Goal: Subscribe to service/newsletter

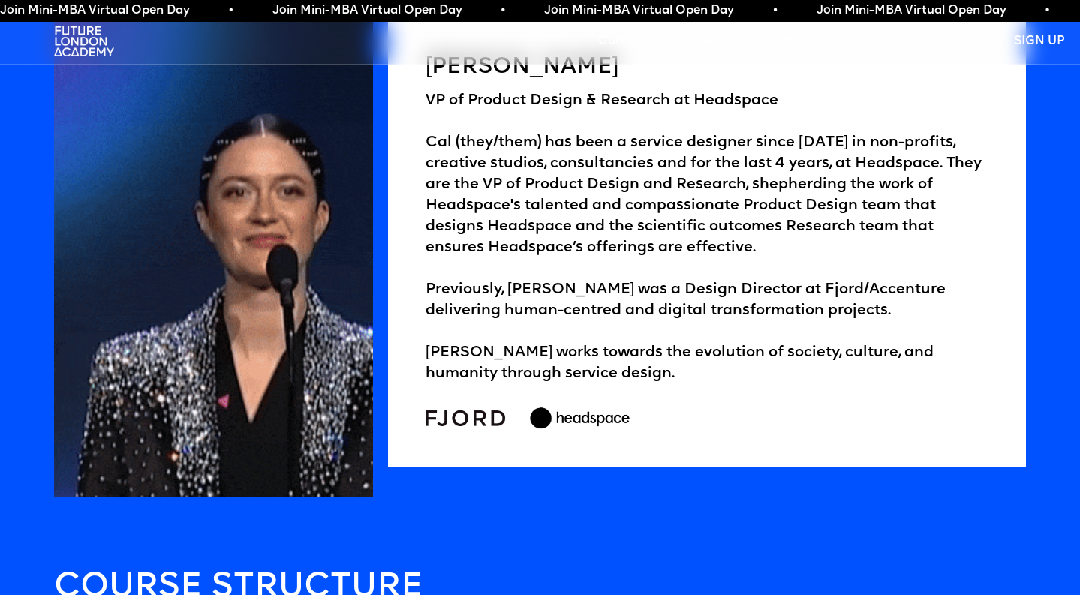
scroll to position [3604, 0]
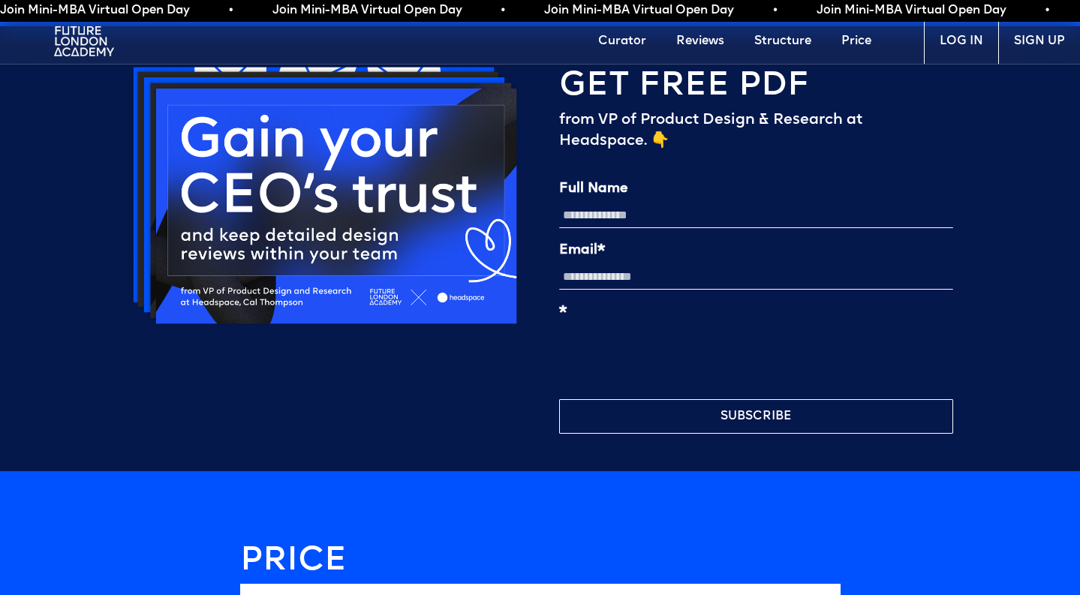
click at [610, 209] on input "Full Name" at bounding box center [756, 216] width 394 height 26
click at [603, 209] on input "Full Name" at bounding box center [756, 216] width 394 height 26
type input "*******"
click at [613, 293] on div "Full Name ******* Email* * SUBSCRIBE" at bounding box center [756, 308] width 394 height 252
click at [616, 278] on input "Email*" at bounding box center [756, 277] width 394 height 26
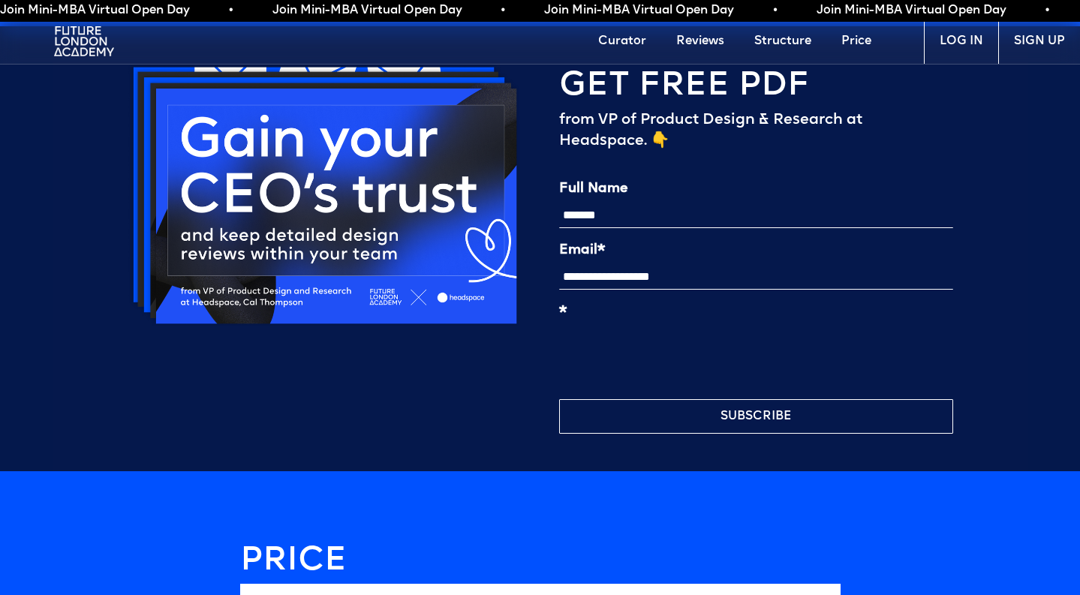
type input "**********"
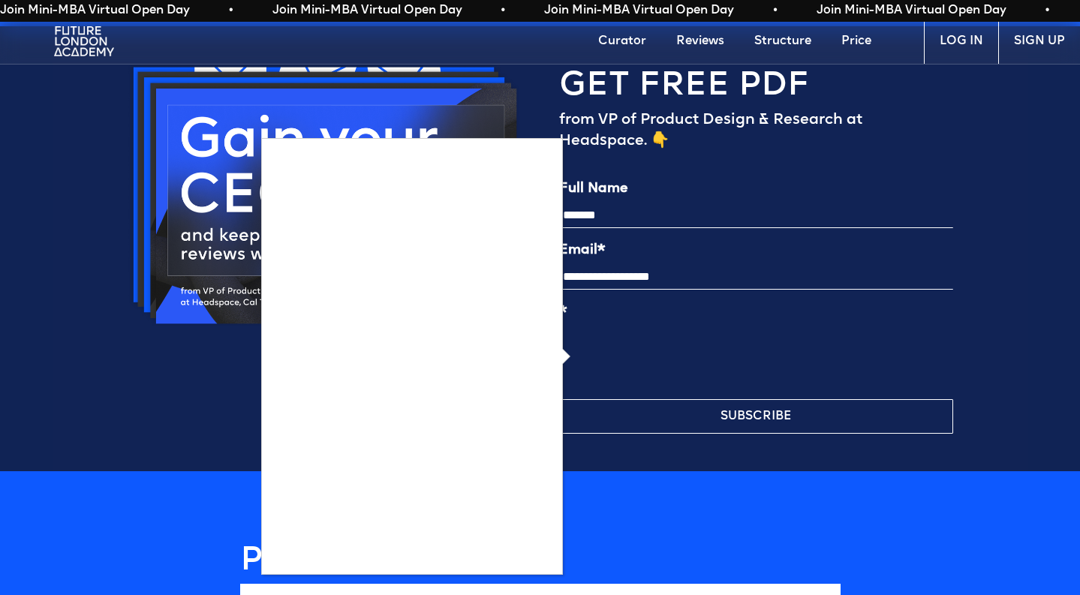
click at [623, 421] on div at bounding box center [540, 297] width 1080 height 595
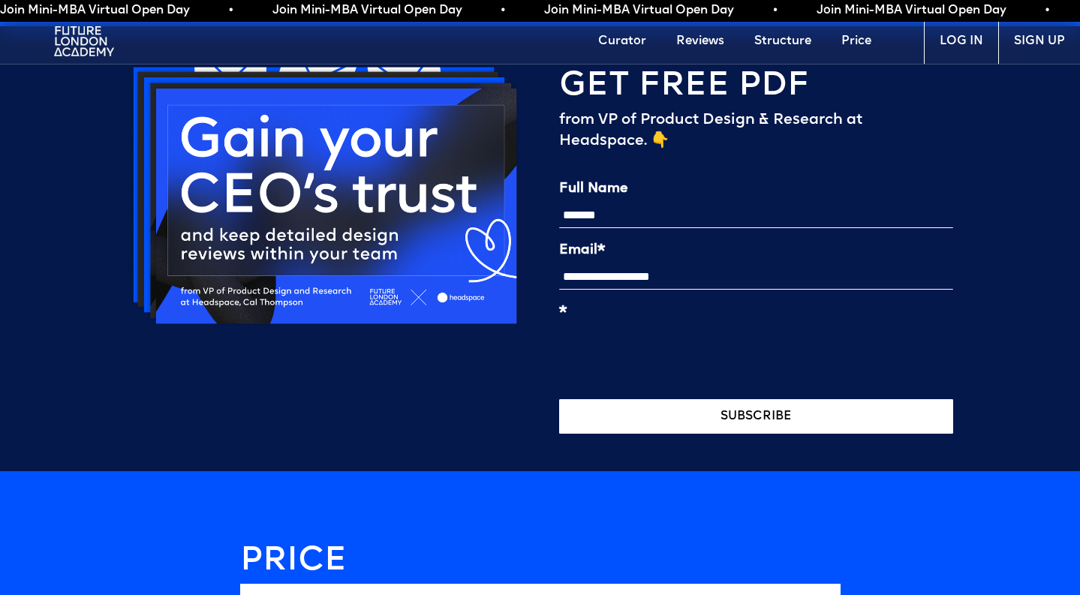
click at [617, 420] on button "SUBSCRIBE" at bounding box center [756, 416] width 394 height 35
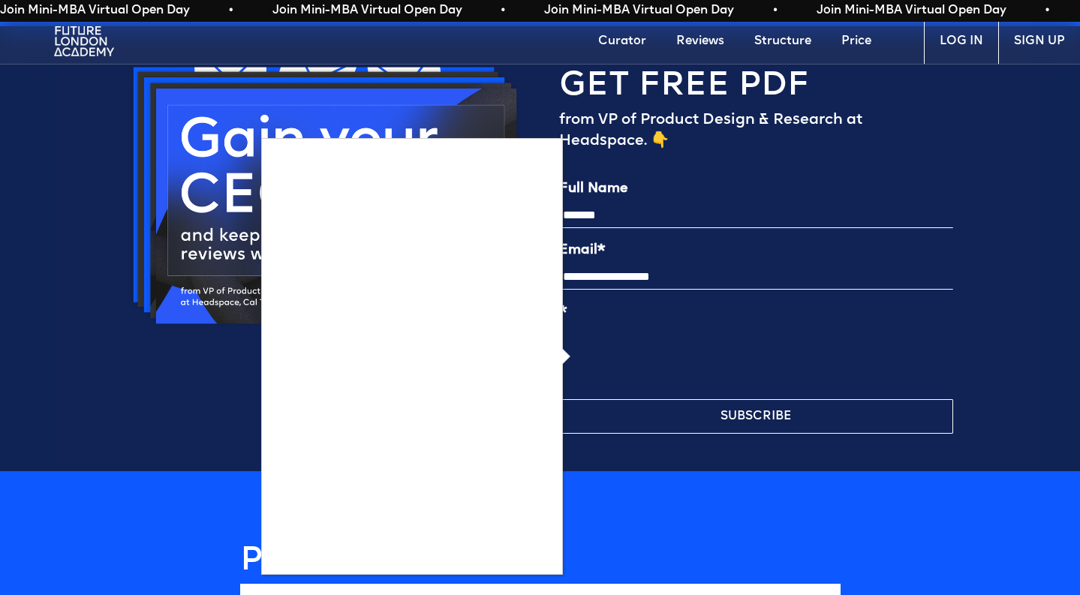
click at [574, 354] on div at bounding box center [540, 297] width 1080 height 595
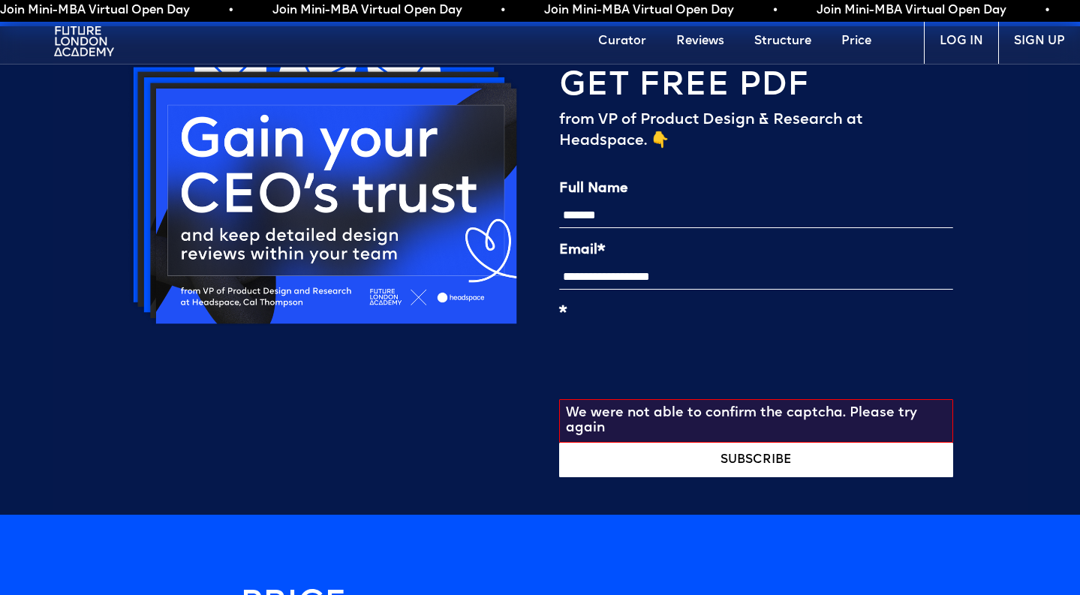
click at [703, 456] on button "SUBSCRIBE" at bounding box center [756, 460] width 394 height 35
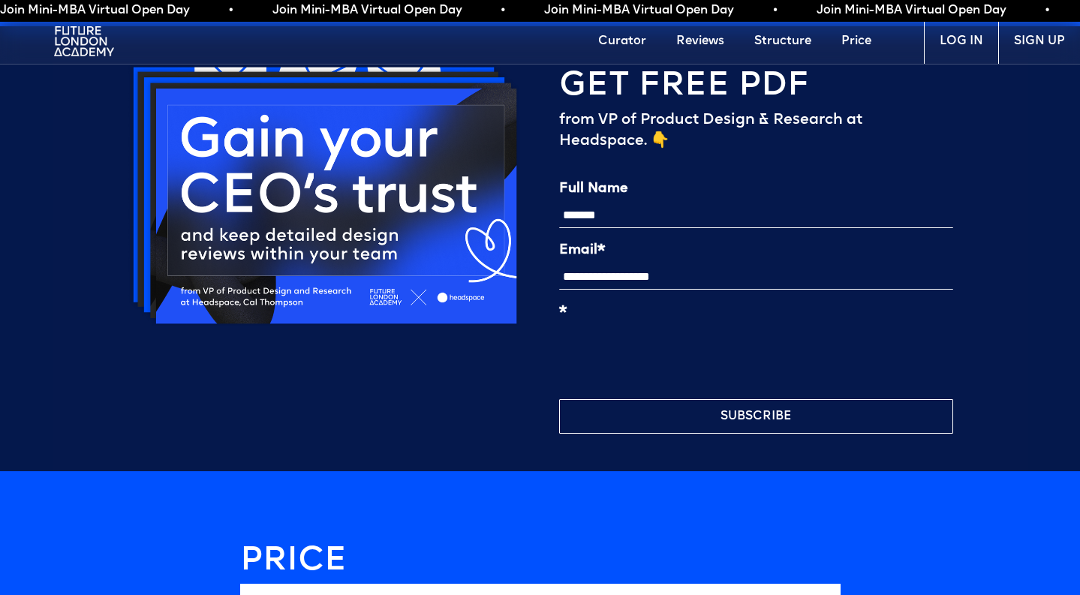
scroll to position [3505, 0]
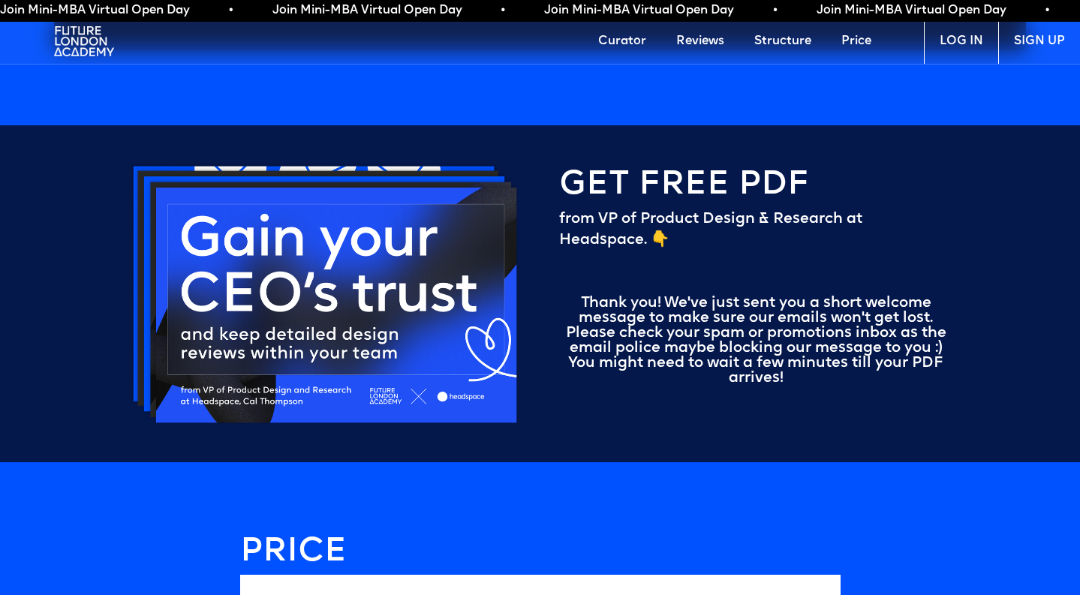
scroll to position [4253, 0]
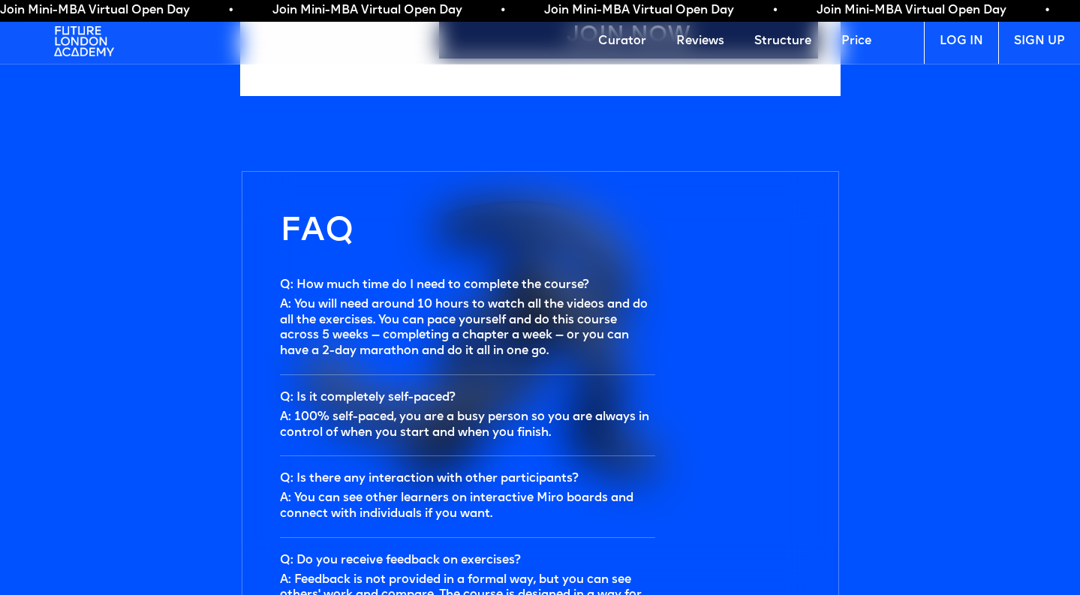
click at [84, 43] on img at bounding box center [84, 41] width 60 height 45
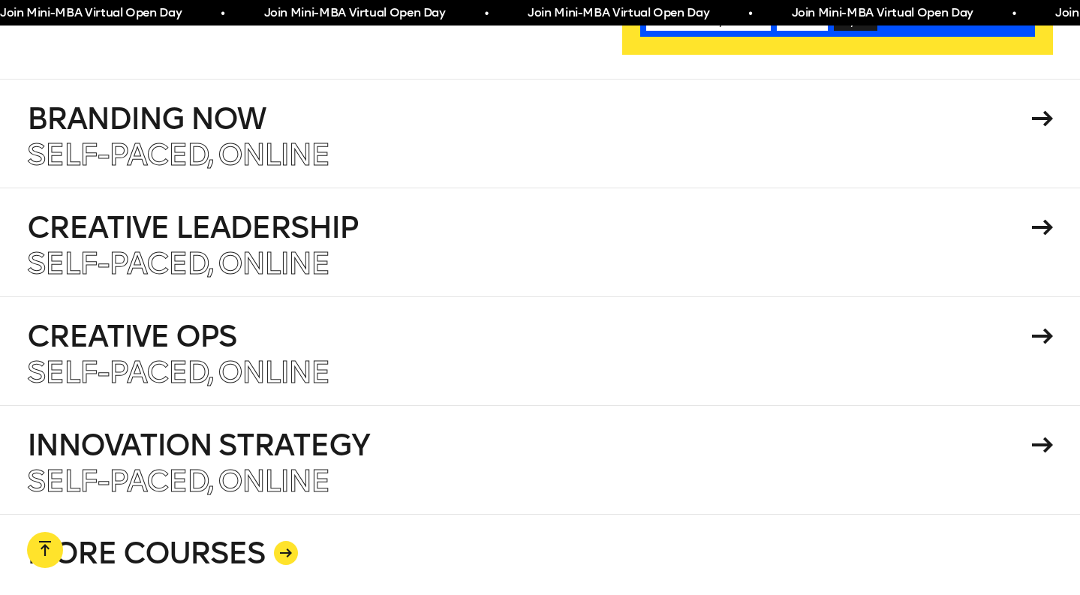
scroll to position [2609, 0]
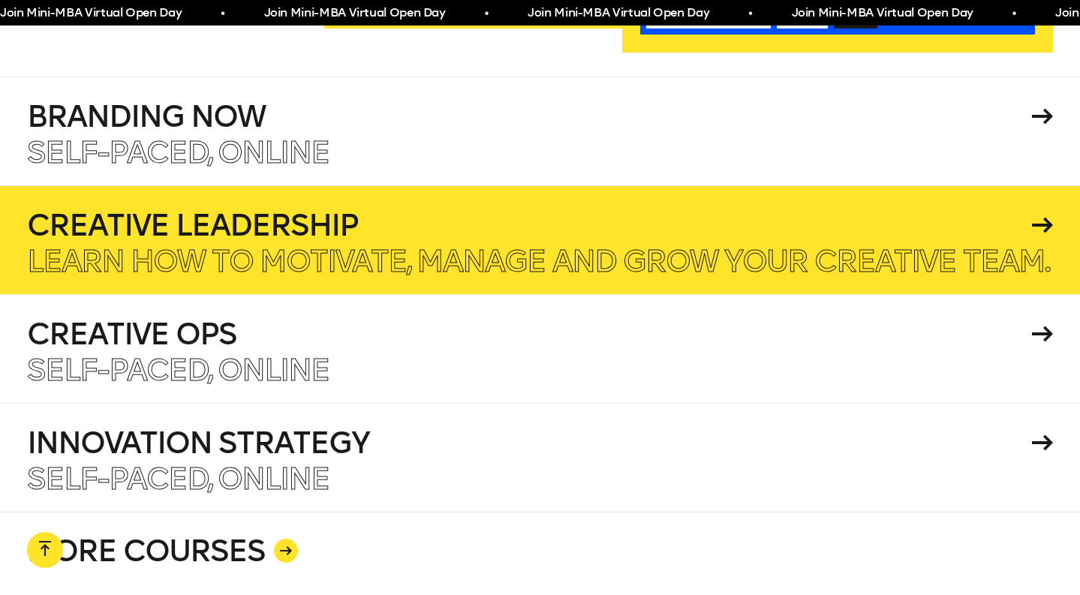
click at [408, 253] on p "Learn how to motivate, manage and grow your creative team." at bounding box center [538, 261] width 1022 height 30
